Goal: Use online tool/utility: Utilize a website feature to perform a specific function

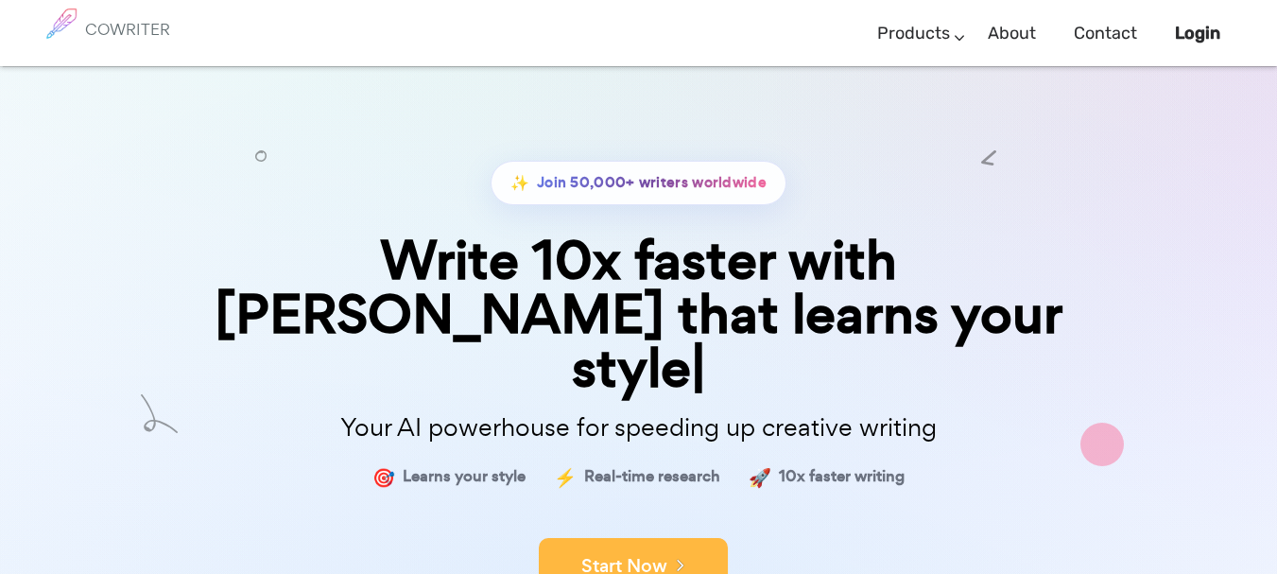
click at [620, 538] on button "Start Now" at bounding box center [633, 566] width 189 height 57
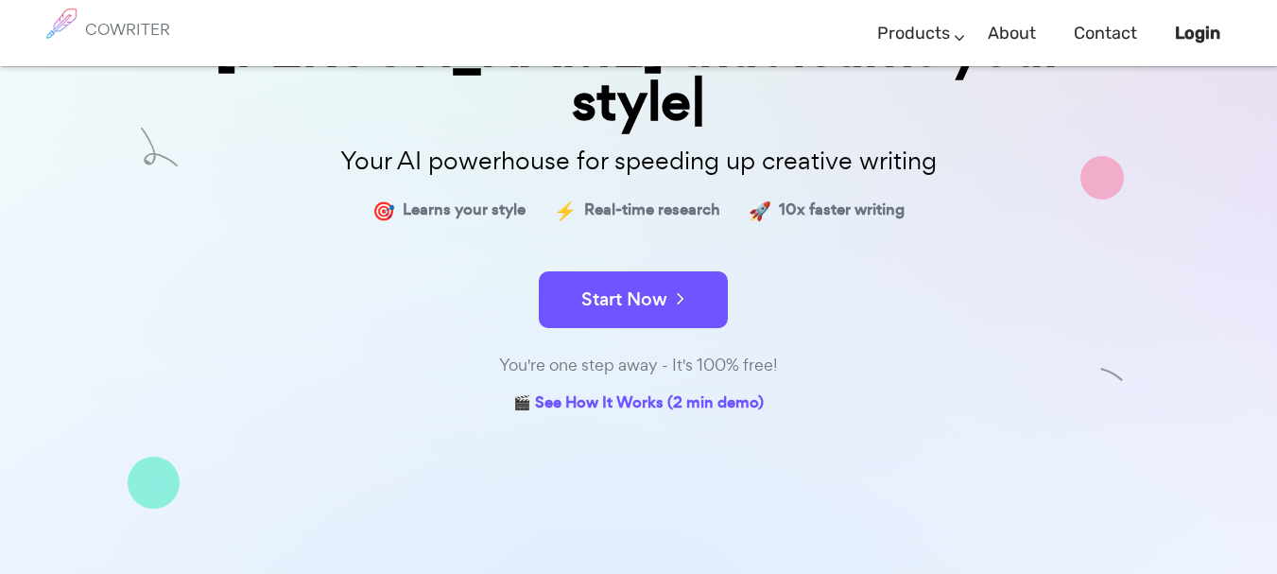
scroll to position [376, 0]
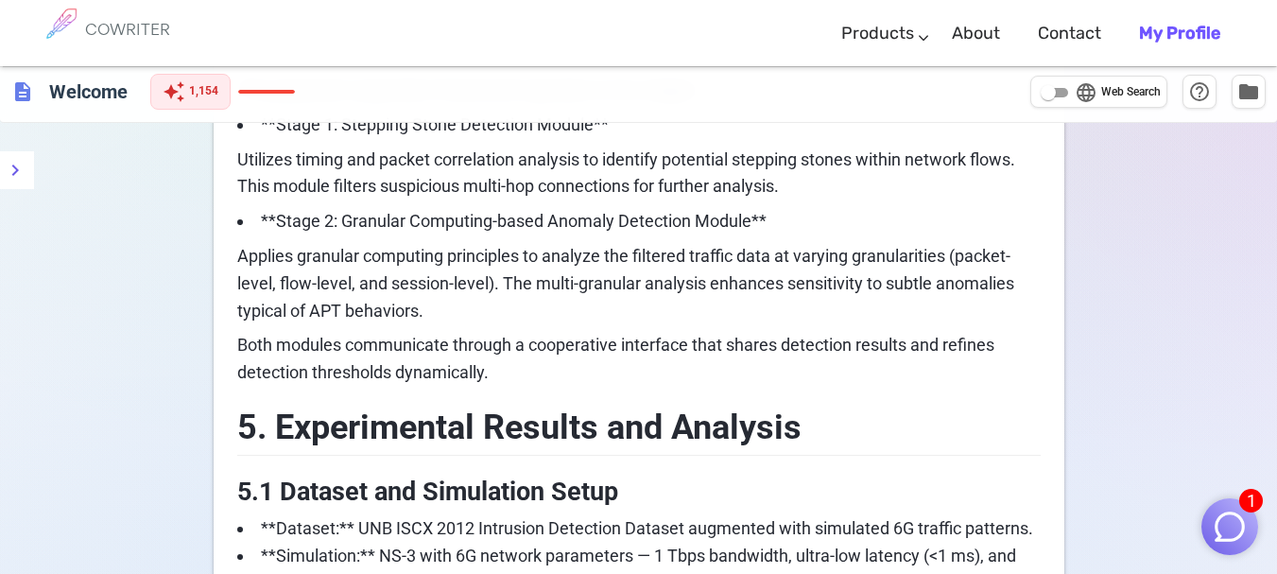
scroll to position [2119, 0]
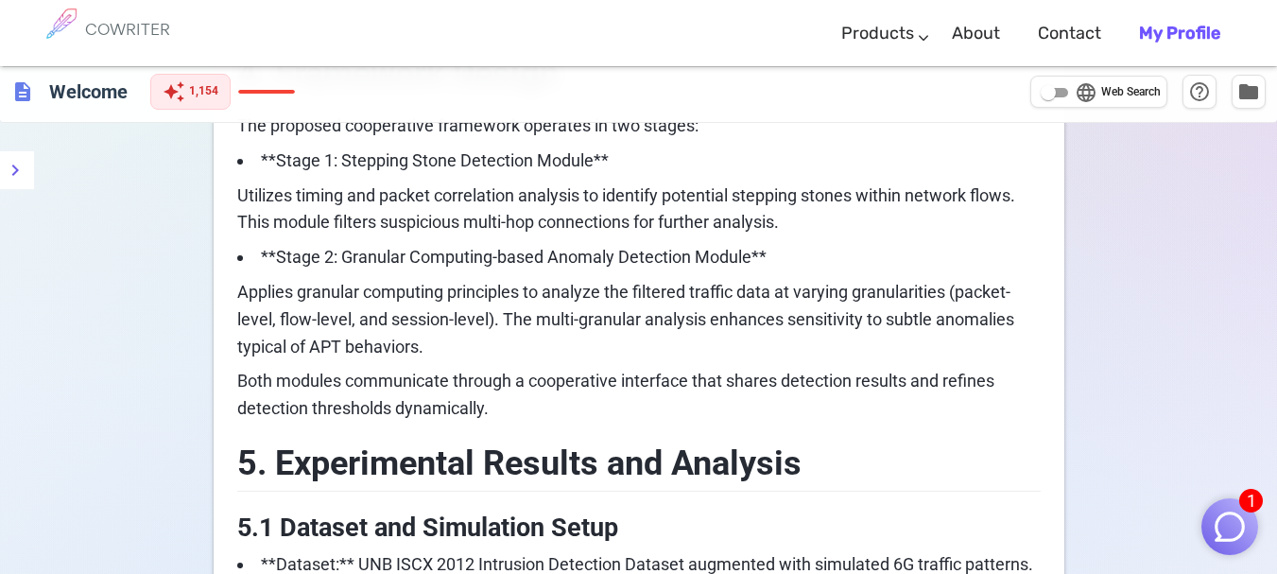
click at [1175, 28] on b "My Profile" at bounding box center [1179, 33] width 81 height 21
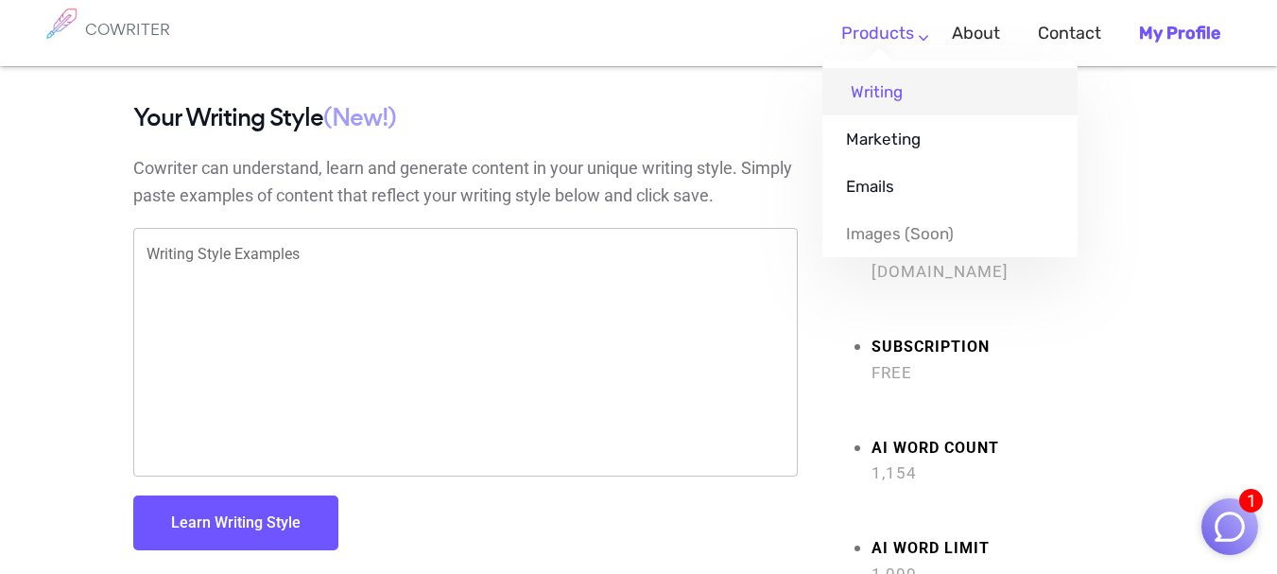
click at [889, 91] on link "Writing" at bounding box center [949, 91] width 255 height 47
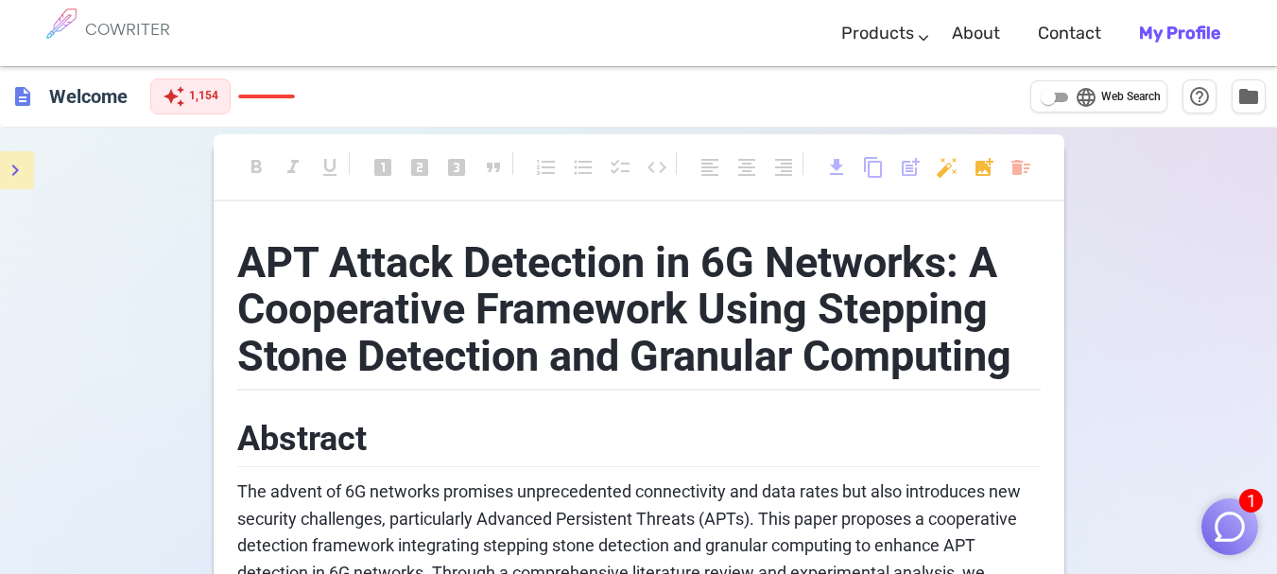
click at [18, 172] on icon "menu" at bounding box center [15, 170] width 23 height 23
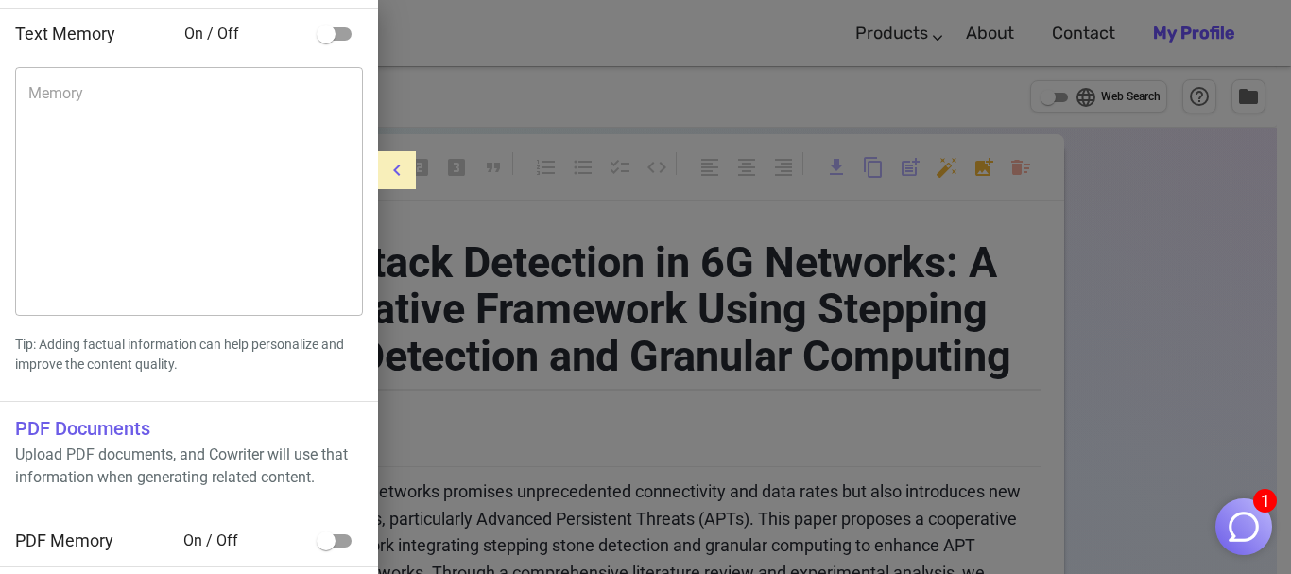
scroll to position [137, 0]
click at [334, 536] on input "checkbox" at bounding box center [326, 540] width 108 height 36
checkbox input "true"
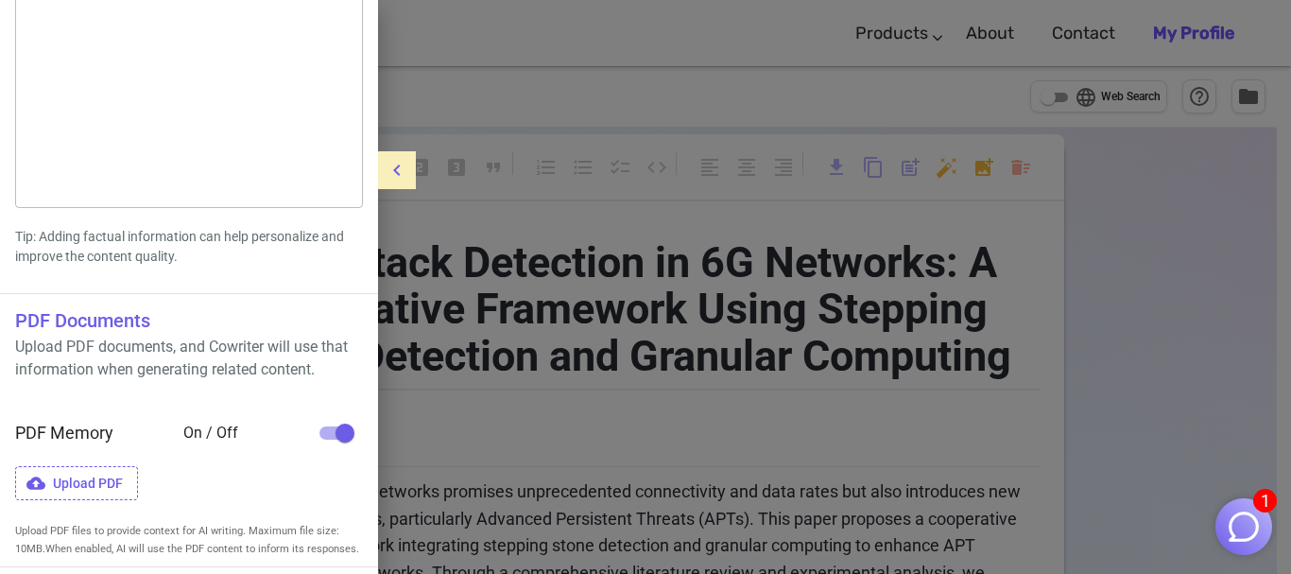
scroll to position [281, 0]
click at [69, 486] on span "Upload PDF" at bounding box center [76, 482] width 123 height 35
click at [0, 0] on input "Upload PDF" at bounding box center [0, 0] width 0 height 0
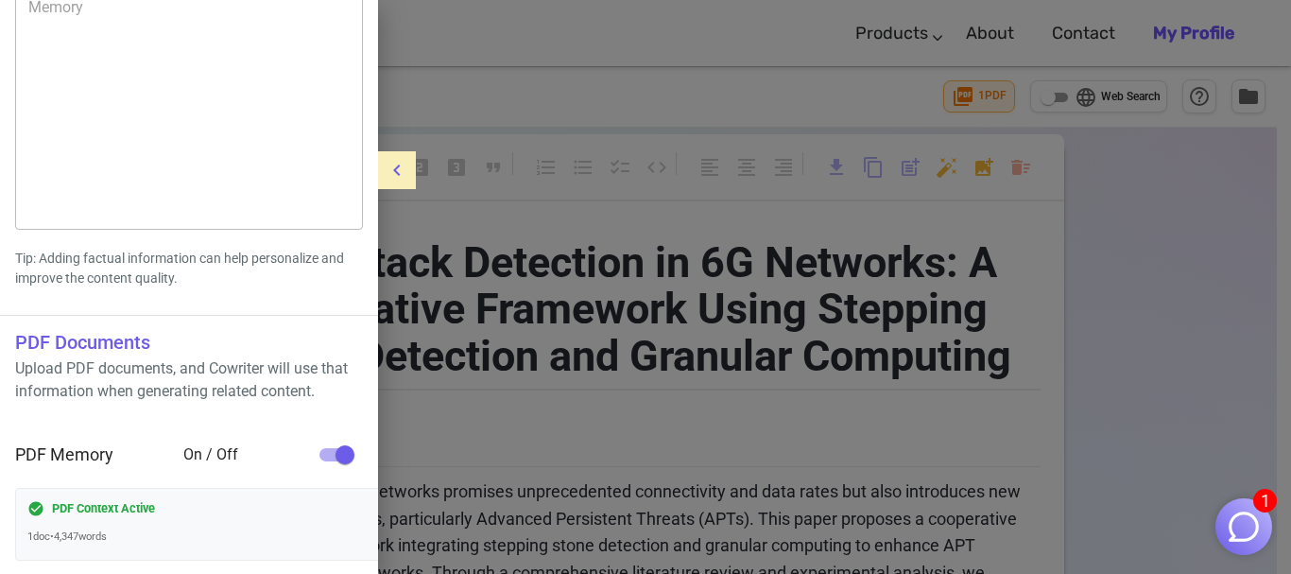
scroll to position [303, 0]
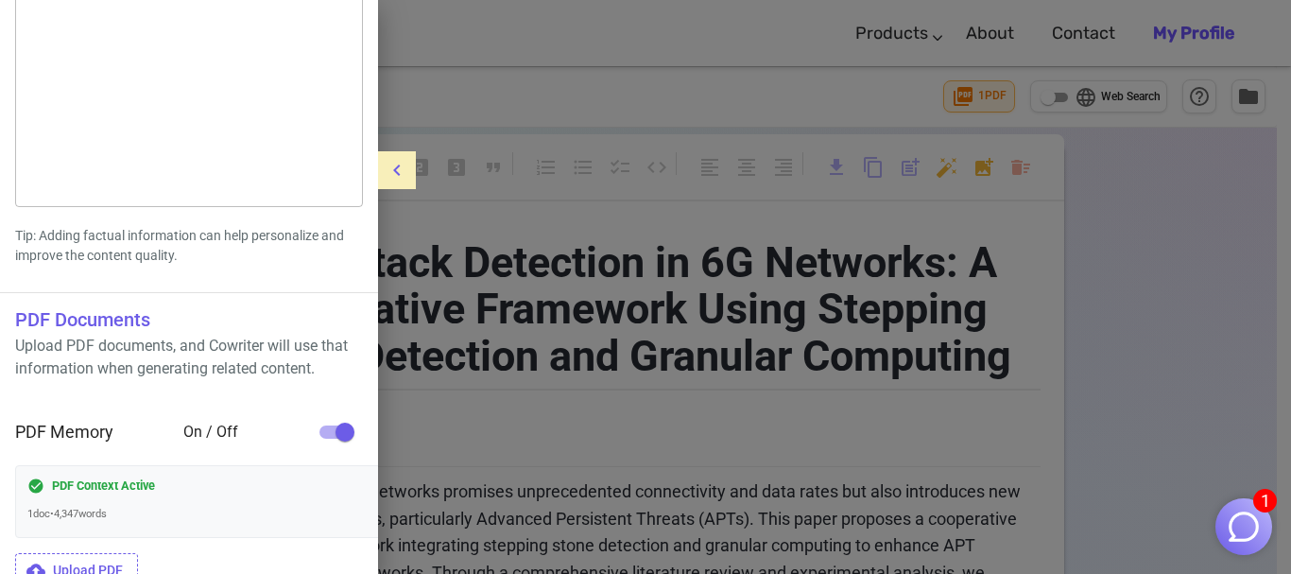
click at [1252, 525] on img "button" at bounding box center [1244, 527] width 36 height 36
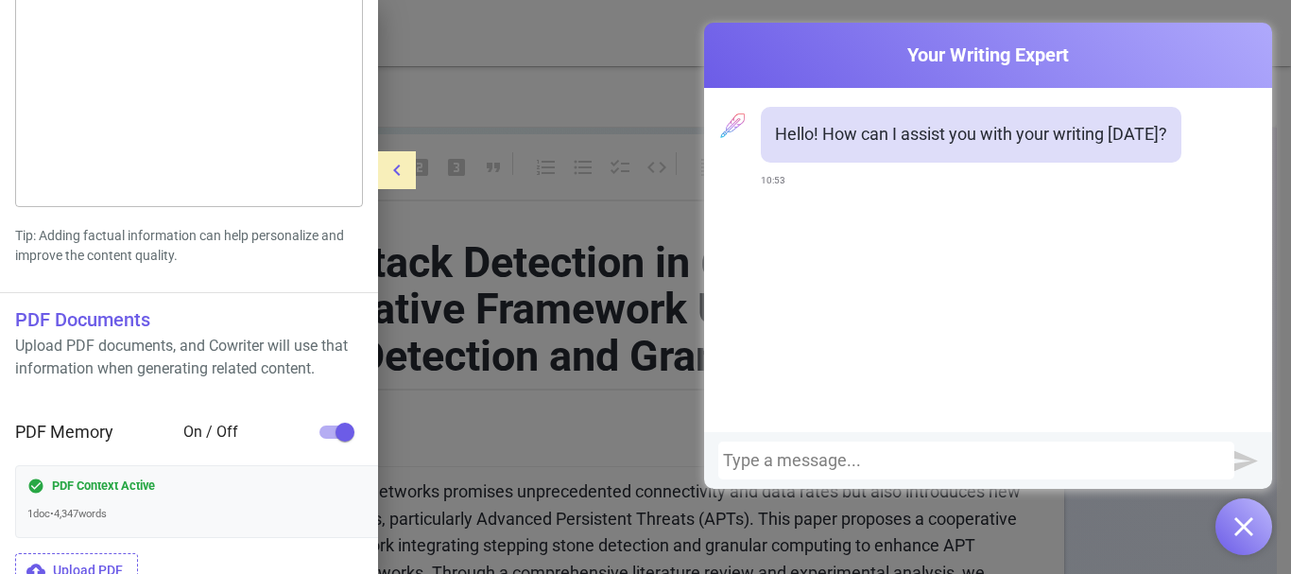
click at [1252, 525] on img "button" at bounding box center [1244, 526] width 19 height 19
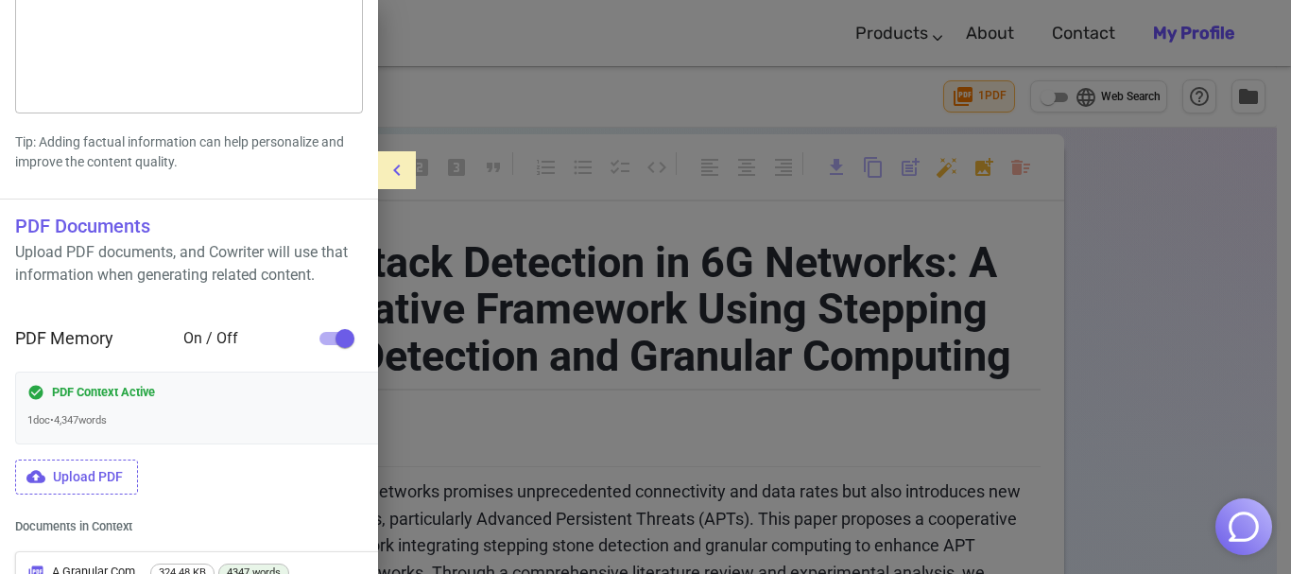
scroll to position [488, 0]
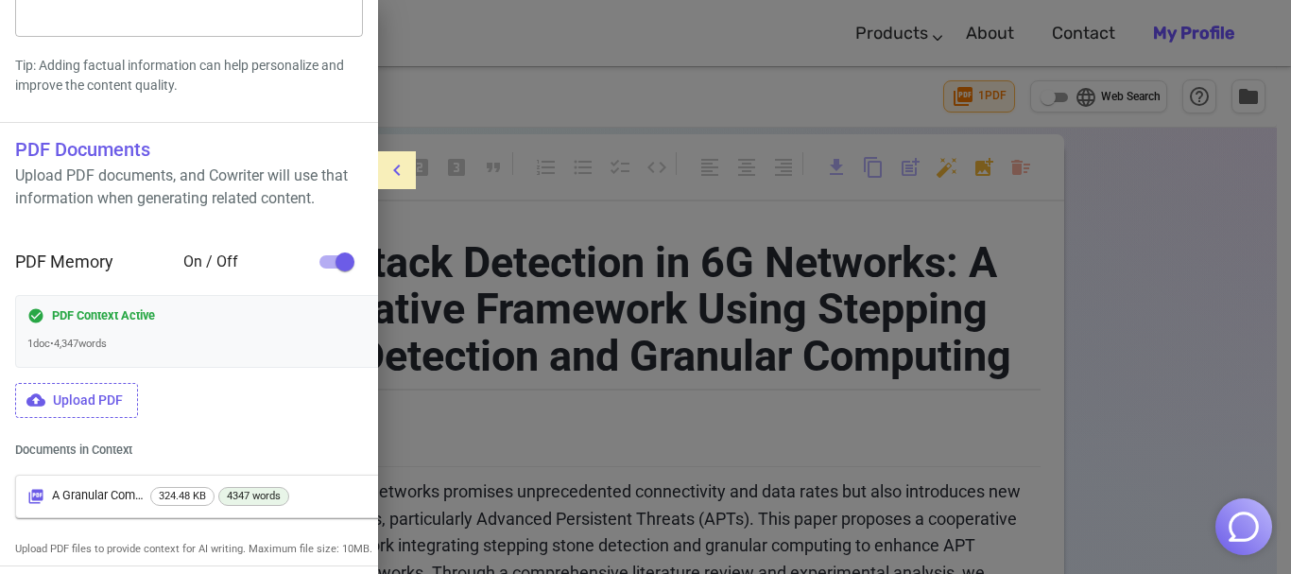
click at [112, 440] on h6 "Documents in Context" at bounding box center [73, 449] width 117 height 19
click at [77, 307] on p "PDF Context Active" at bounding box center [103, 315] width 103 height 17
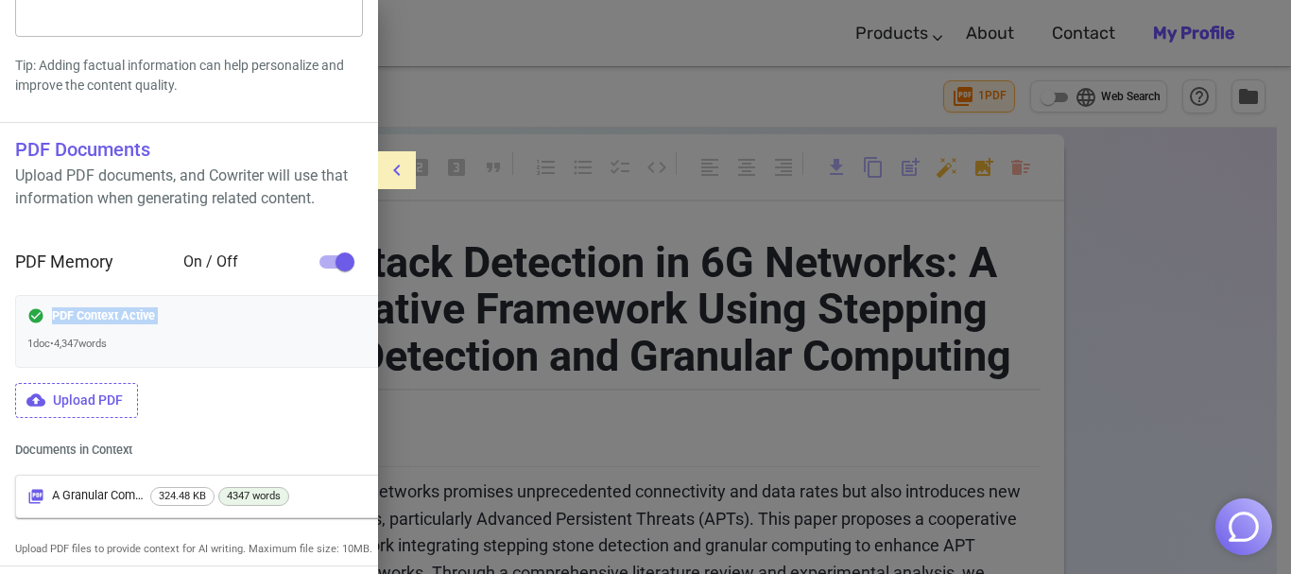
click at [396, 181] on icon "menu" at bounding box center [397, 170] width 23 height 23
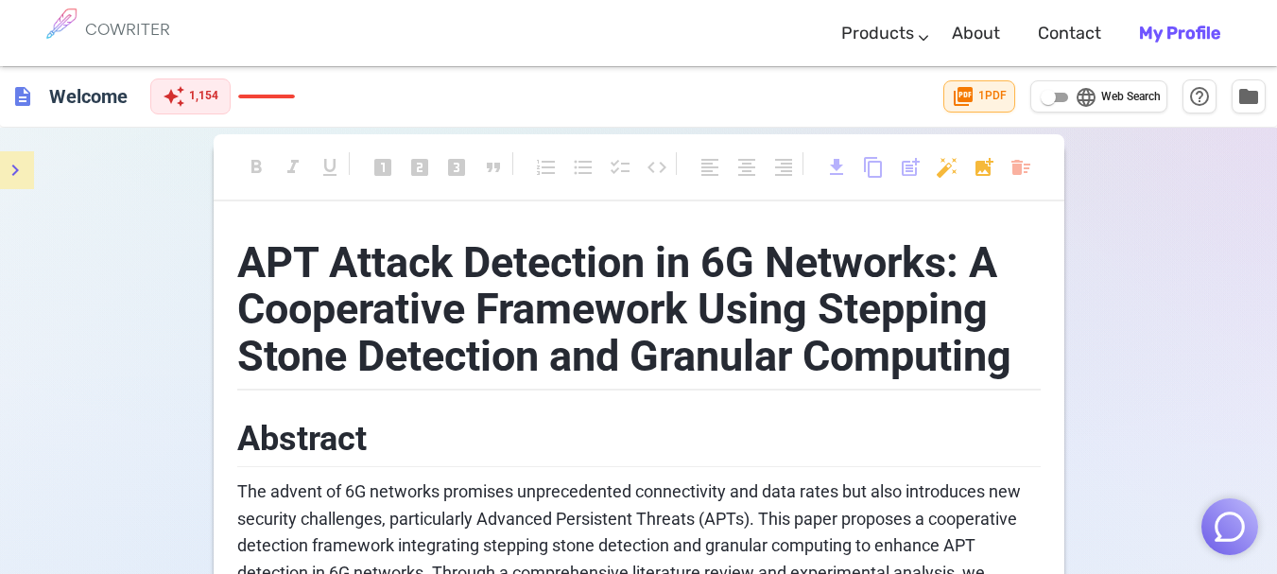
click at [8, 167] on icon "menu" at bounding box center [15, 170] width 23 height 23
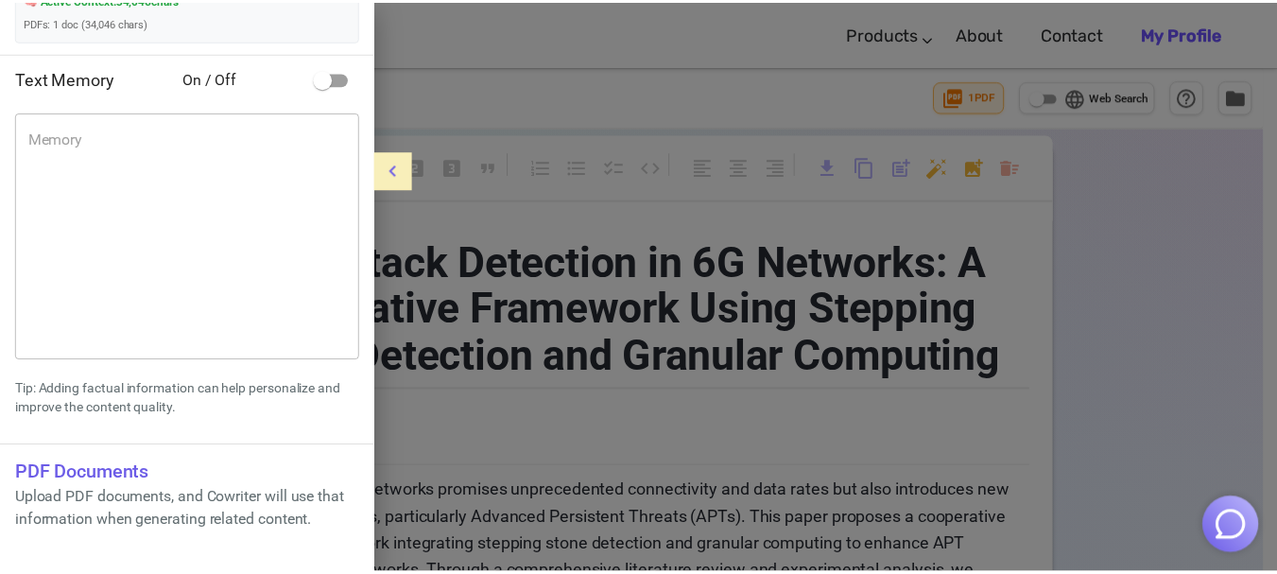
scroll to position [0, 0]
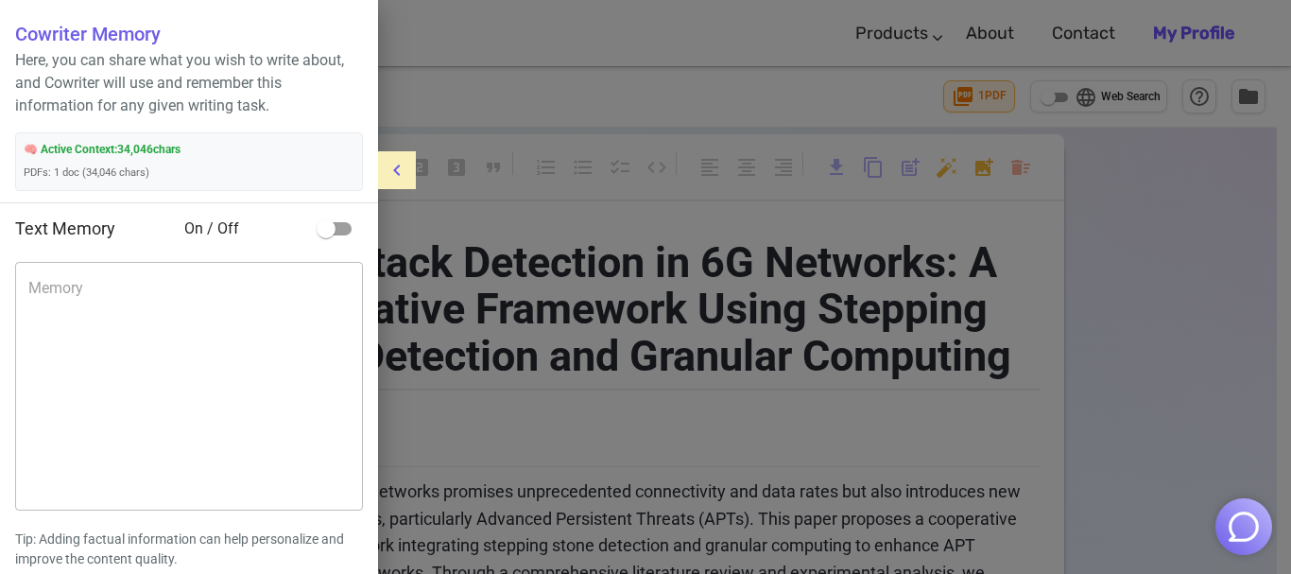
click at [1039, 67] on div at bounding box center [645, 287] width 1291 height 574
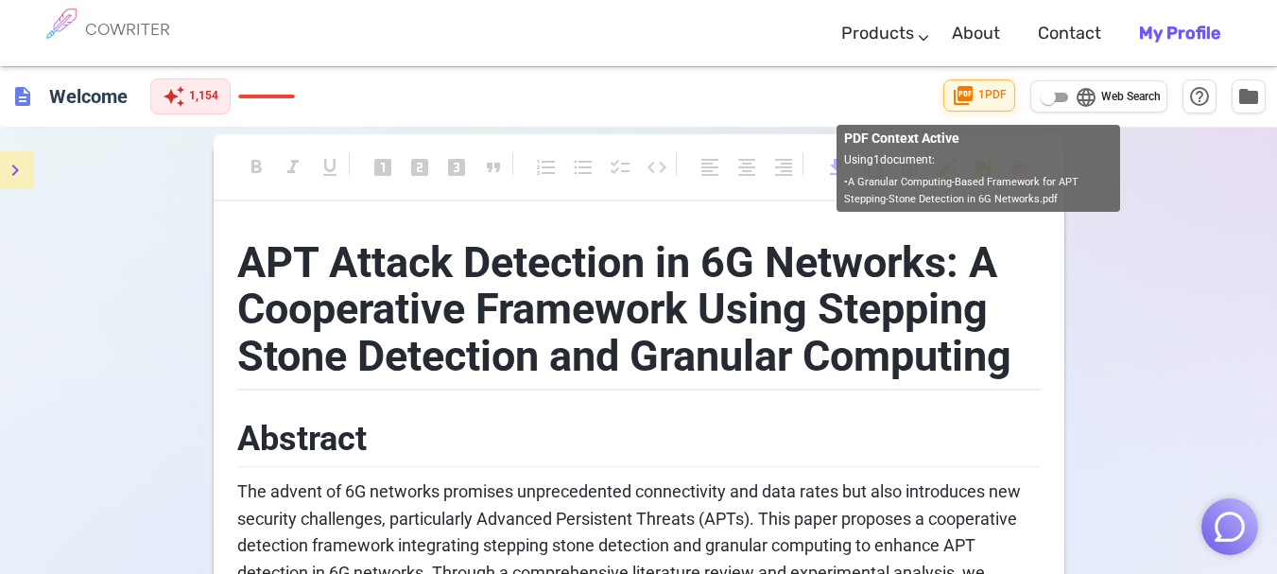
click at [972, 103] on span "picture_as_pdf" at bounding box center [963, 95] width 23 height 23
click at [972, 95] on span "picture_as_pdf" at bounding box center [963, 95] width 23 height 23
click at [988, 97] on span "1 PDF" at bounding box center [992, 95] width 28 height 19
click at [993, 102] on span "1 PDF" at bounding box center [992, 95] width 28 height 19
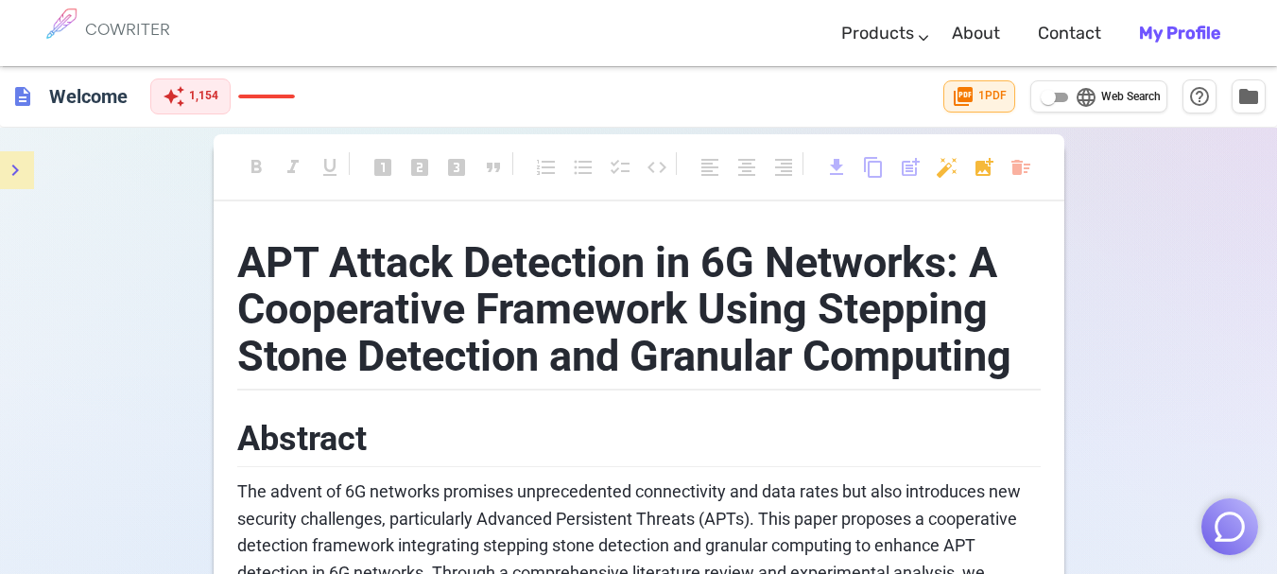
click at [1244, 106] on button "folder" at bounding box center [1249, 95] width 34 height 34
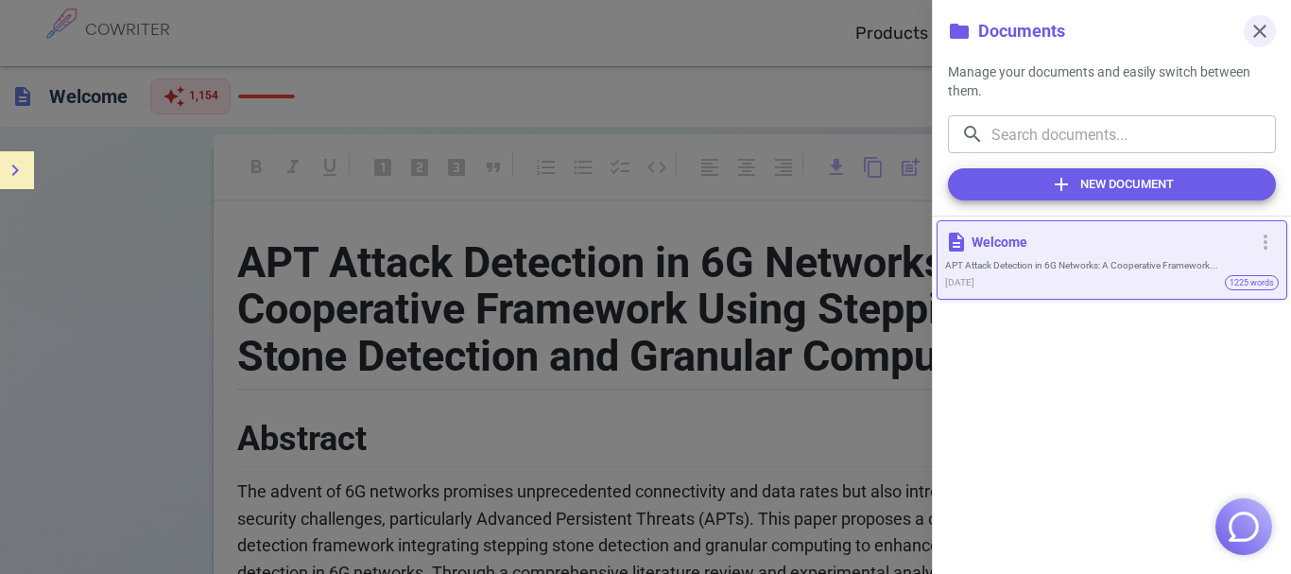
drag, startPoint x: 1267, startPoint y: 27, endPoint x: 1256, endPoint y: 28, distance: 10.4
click at [1265, 28] on span "close" at bounding box center [1260, 31] width 23 height 23
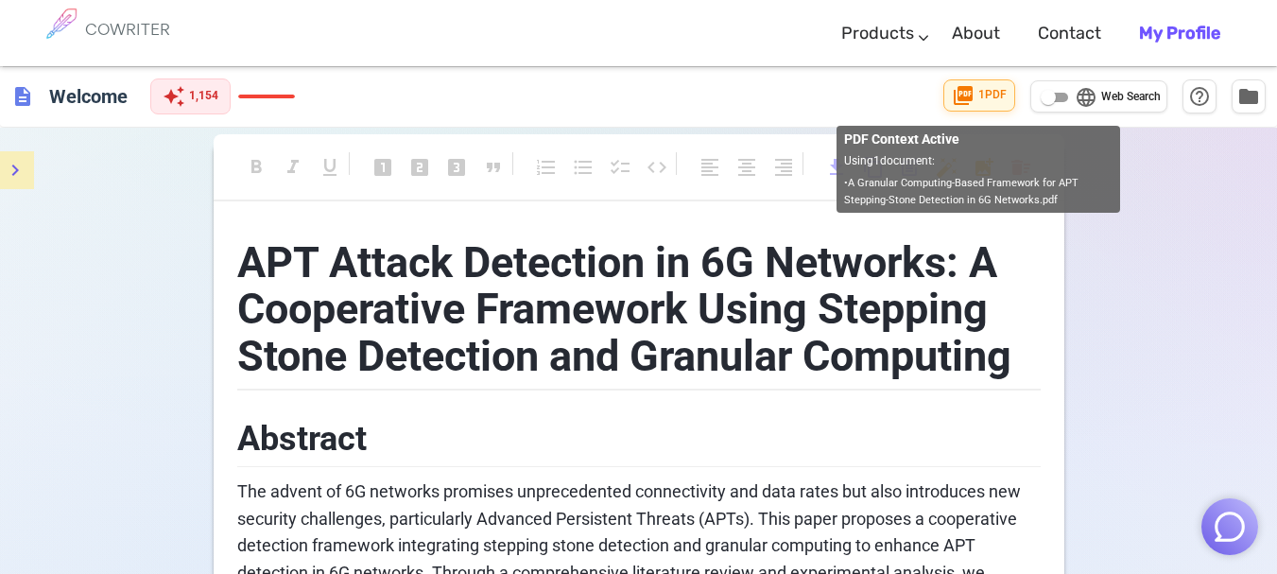
click at [969, 98] on span "picture_as_pdf" at bounding box center [963, 95] width 23 height 23
click at [968, 98] on span "picture_as_pdf" at bounding box center [963, 95] width 23 height 23
click at [968, 99] on span "picture_as_pdf" at bounding box center [963, 95] width 23 height 23
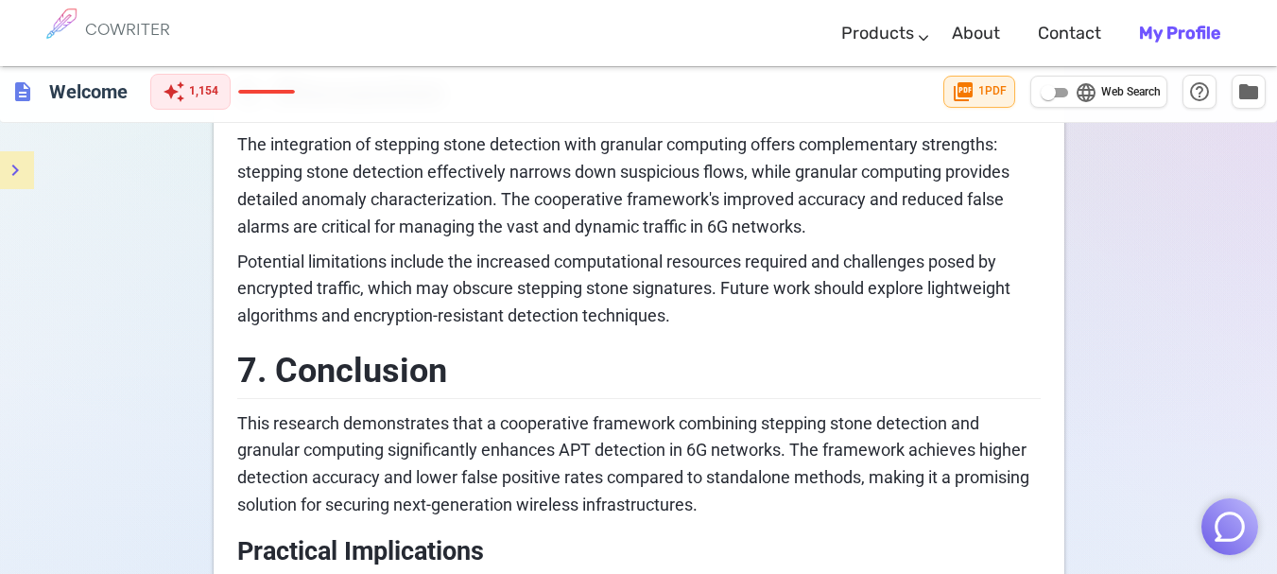
scroll to position [3001, 0]
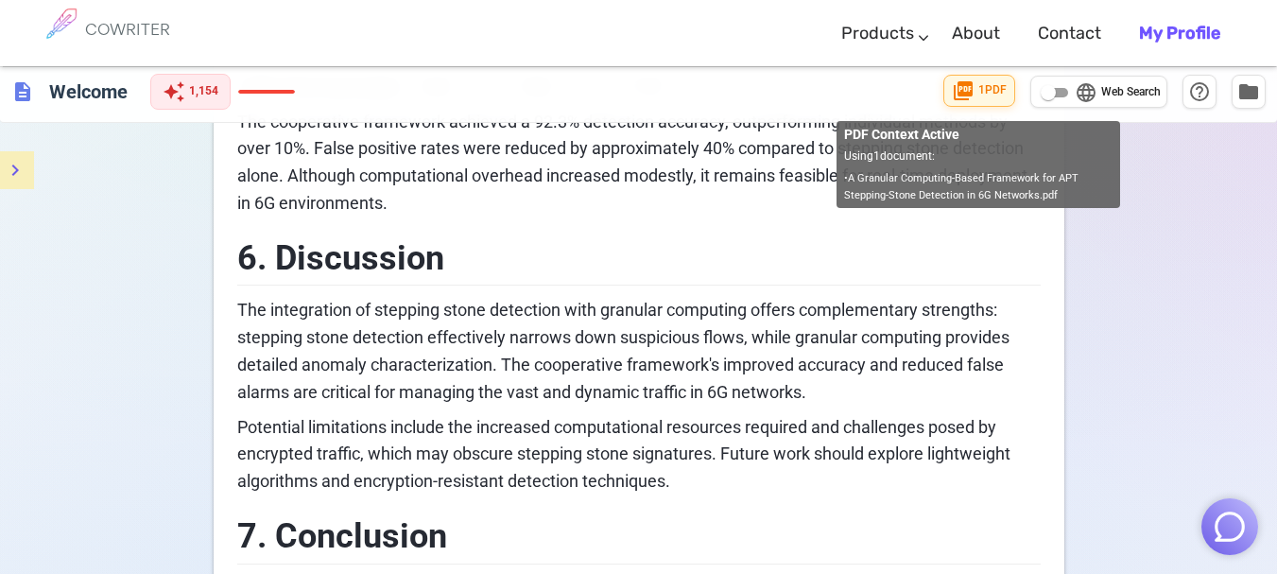
drag, startPoint x: 990, startPoint y: 86, endPoint x: 964, endPoint y: 92, distance: 26.1
click at [964, 92] on span "picture_as_pdf" at bounding box center [963, 90] width 23 height 23
click at [962, 93] on span "picture_as_pdf" at bounding box center [963, 90] width 23 height 23
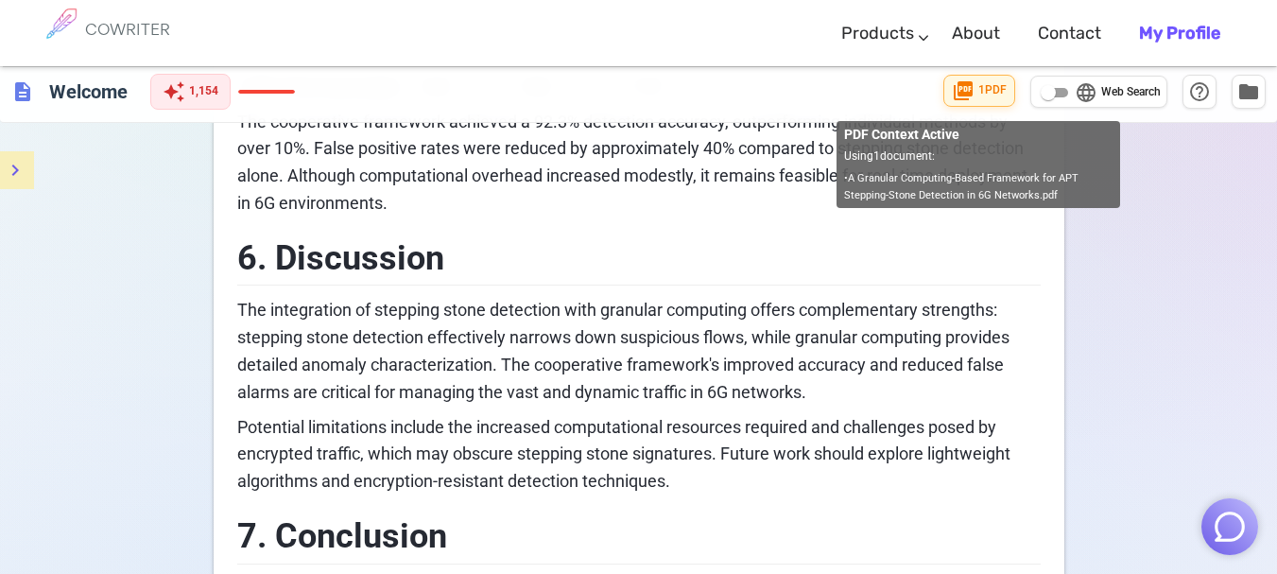
click at [1010, 100] on div "picture_as_pdf 1 PDF" at bounding box center [979, 91] width 72 height 32
click at [998, 95] on span "1 PDF" at bounding box center [992, 90] width 28 height 19
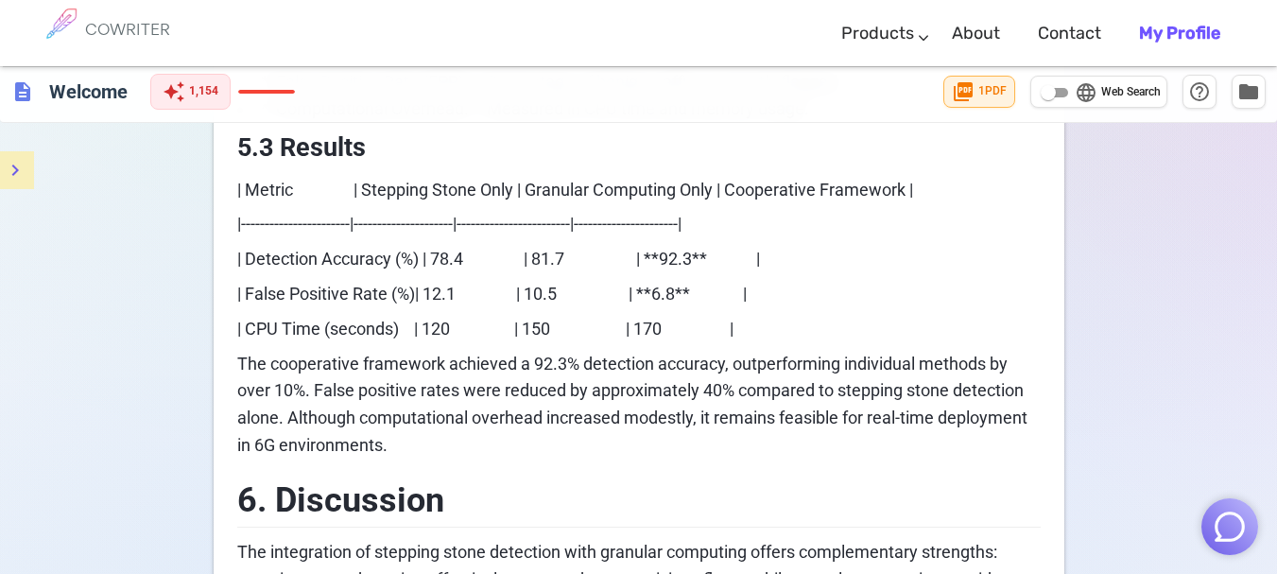
scroll to position [2497, 0]
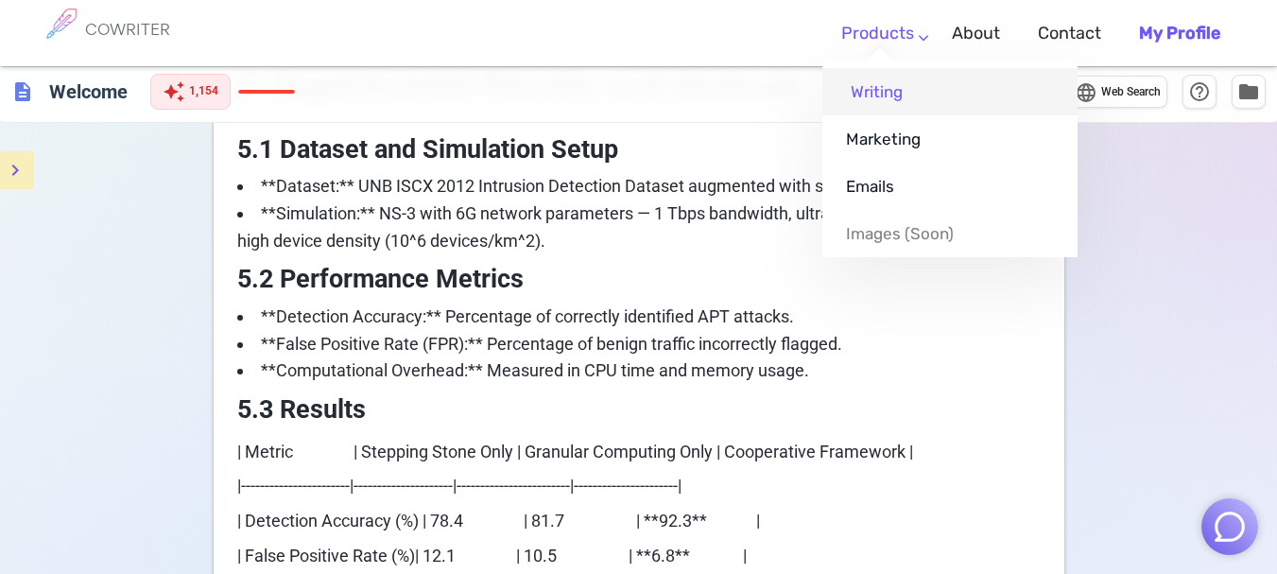
click at [883, 95] on link "Writing" at bounding box center [949, 91] width 255 height 47
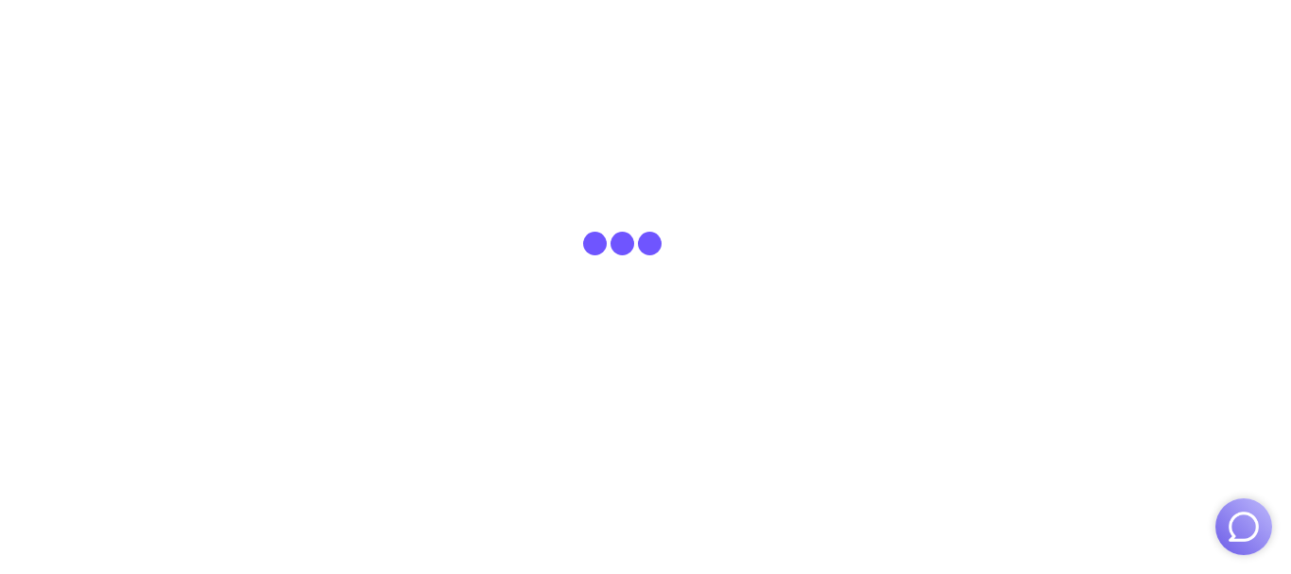
click at [820, 38] on body at bounding box center [645, 33] width 1291 height 66
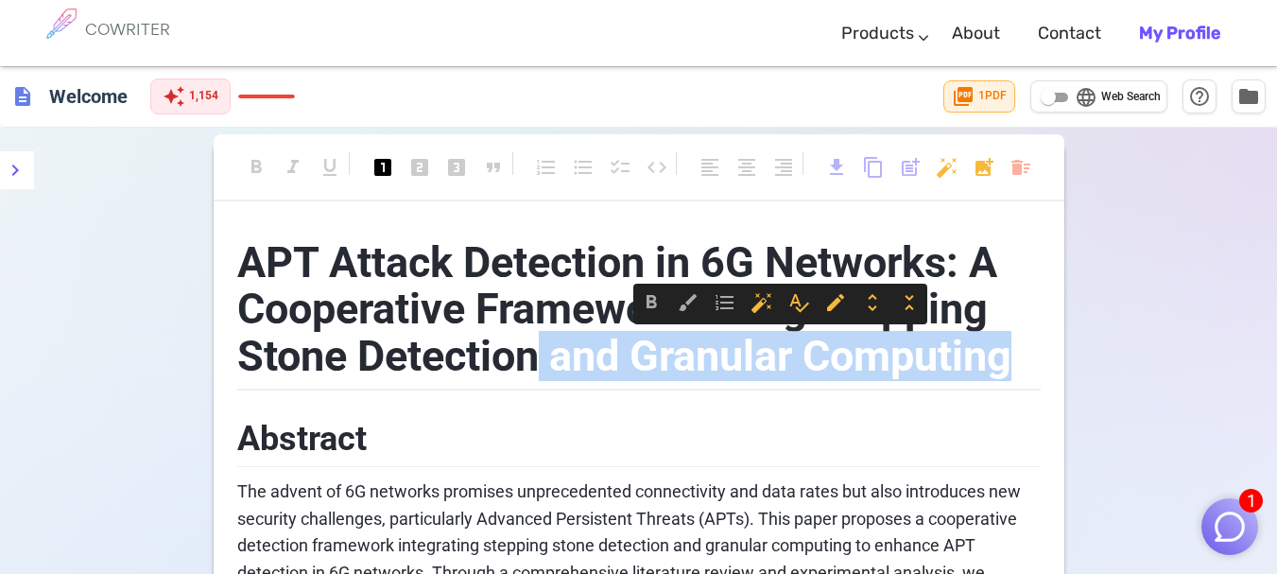
drag, startPoint x: 626, startPoint y: 358, endPoint x: 951, endPoint y: 332, distance: 326.2
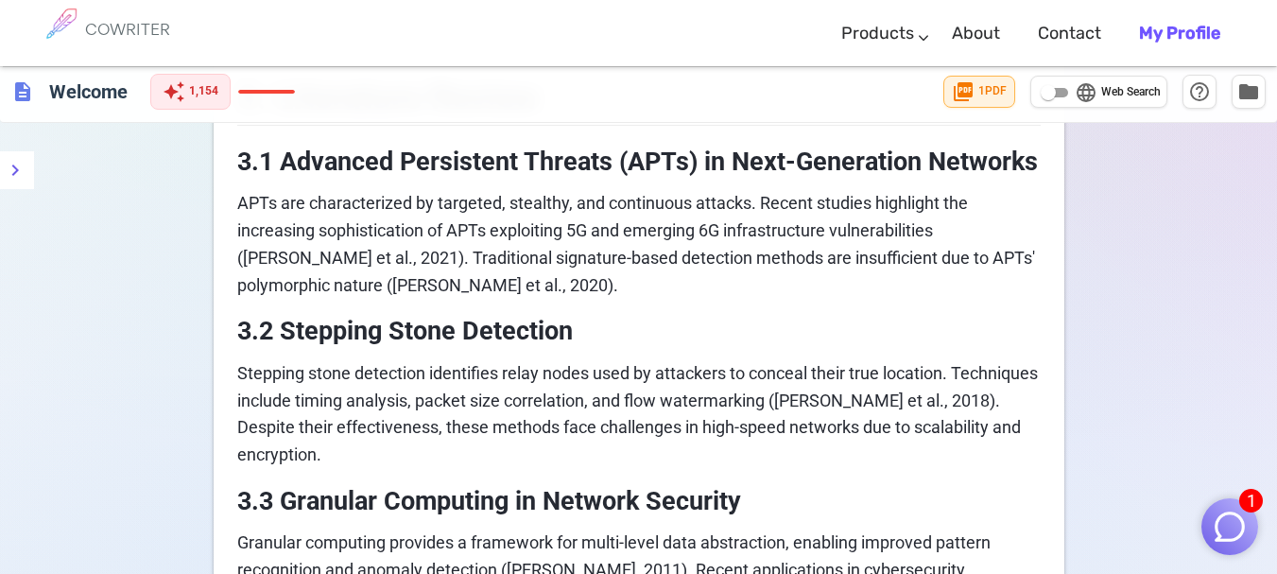
scroll to position [882, 0]
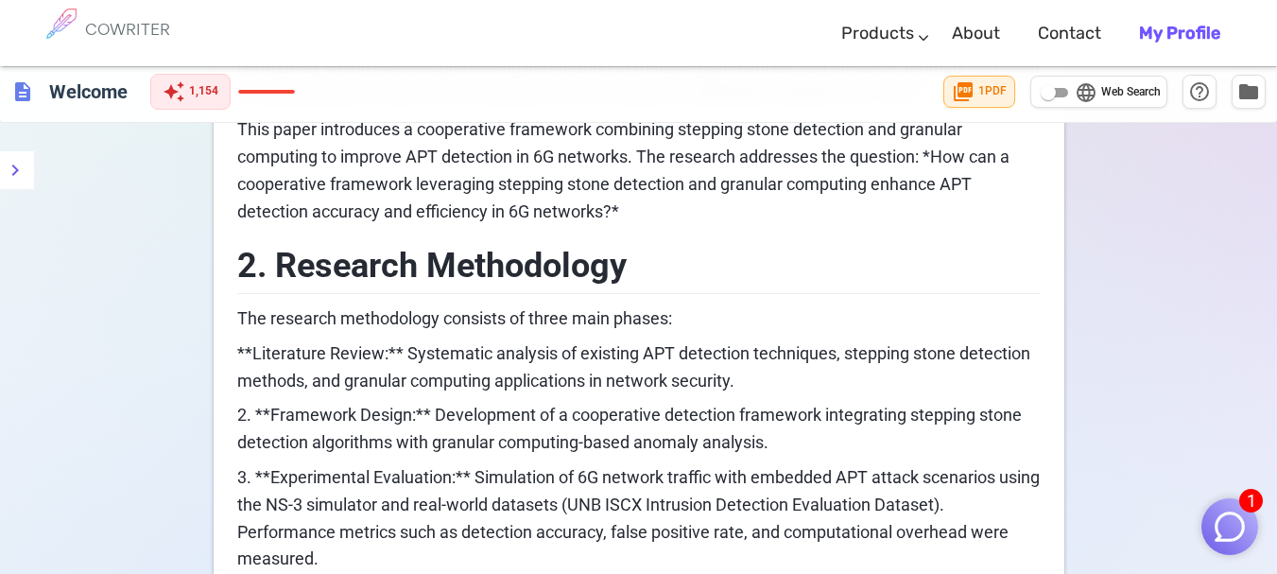
click at [1229, 524] on img "button" at bounding box center [1230, 527] width 36 height 36
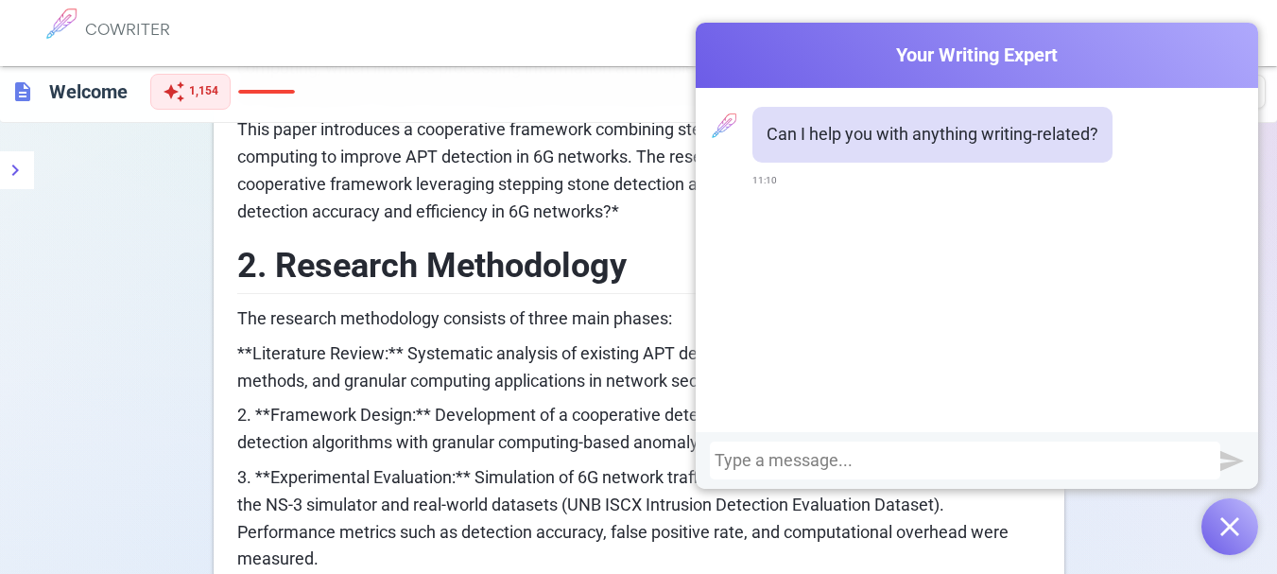
click at [780, 462] on div at bounding box center [965, 460] width 501 height 19
click at [781, 460] on div at bounding box center [965, 460] width 501 height 19
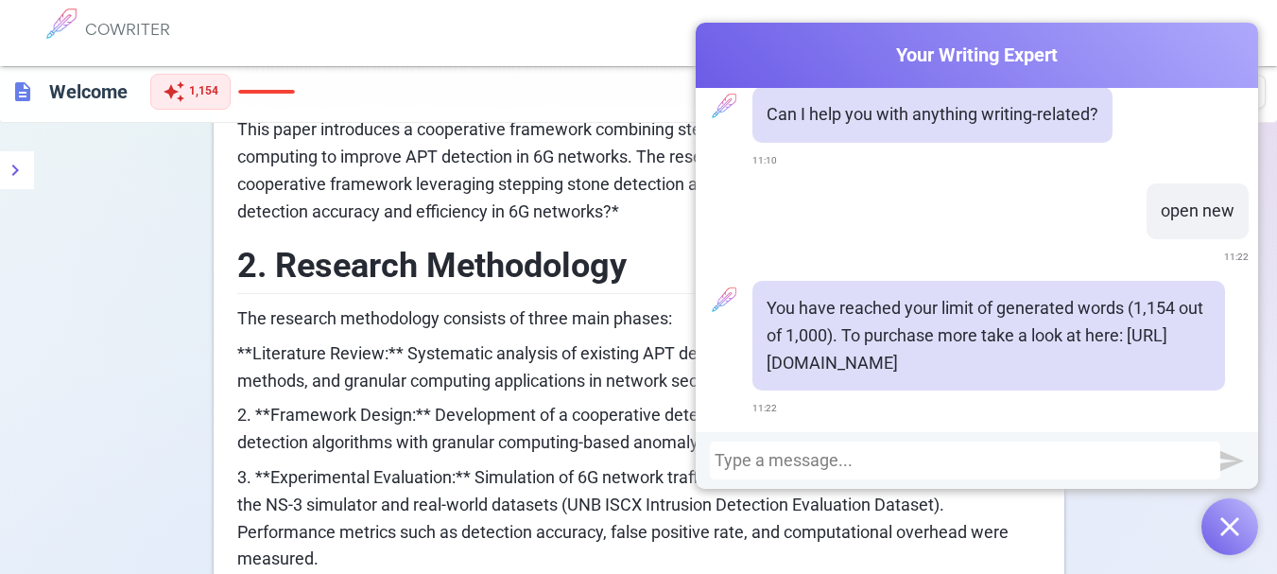
scroll to position [0, 0]
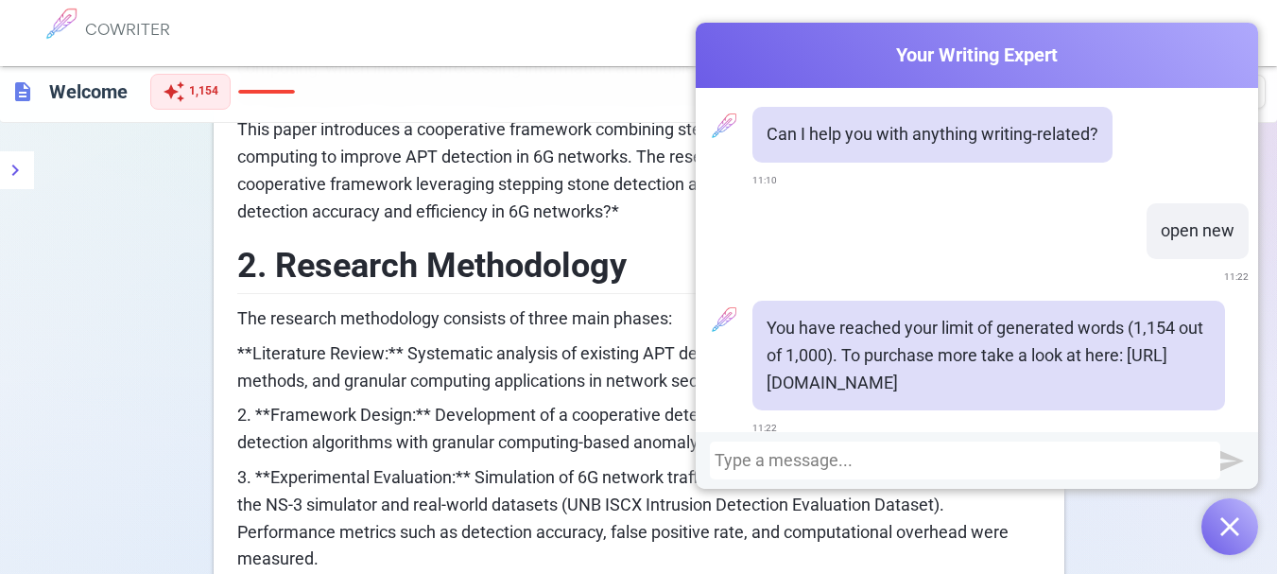
click at [431, 204] on span "This paper introduces a cooperative framework combining stepping stone detectio…" at bounding box center [625, 169] width 776 height 101
